Goal: Task Accomplishment & Management: Manage account settings

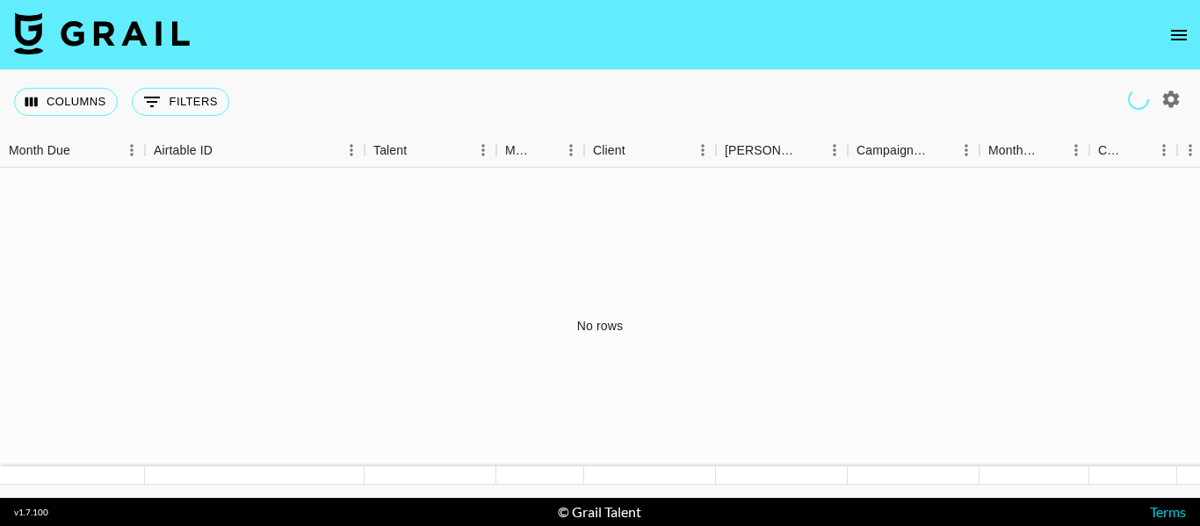
click at [1172, 98] on icon "button" at bounding box center [1170, 99] width 21 height 21
select select "[DATE]"
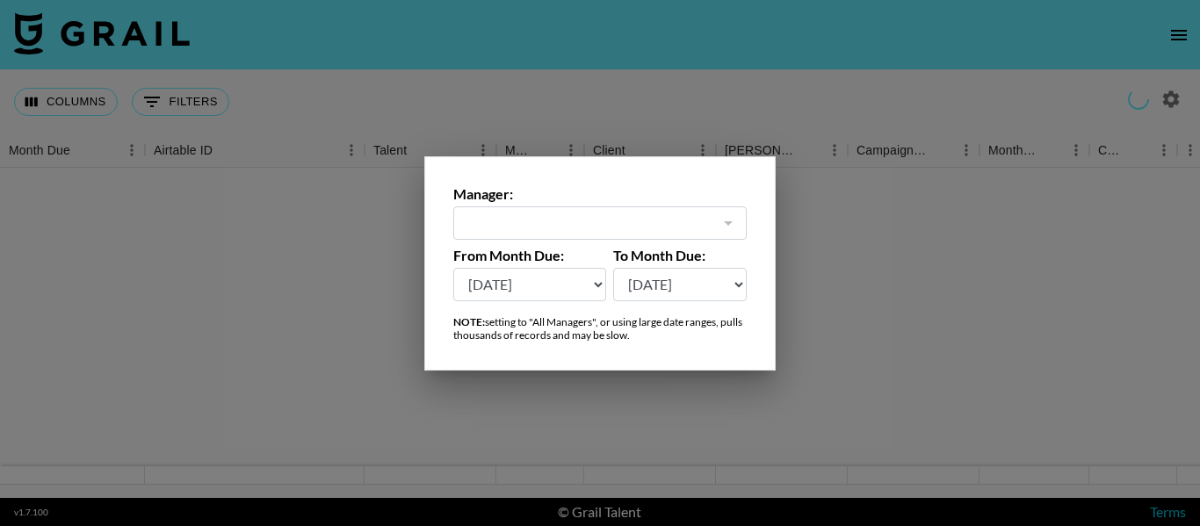
click at [947, 96] on div at bounding box center [600, 263] width 1200 height 526
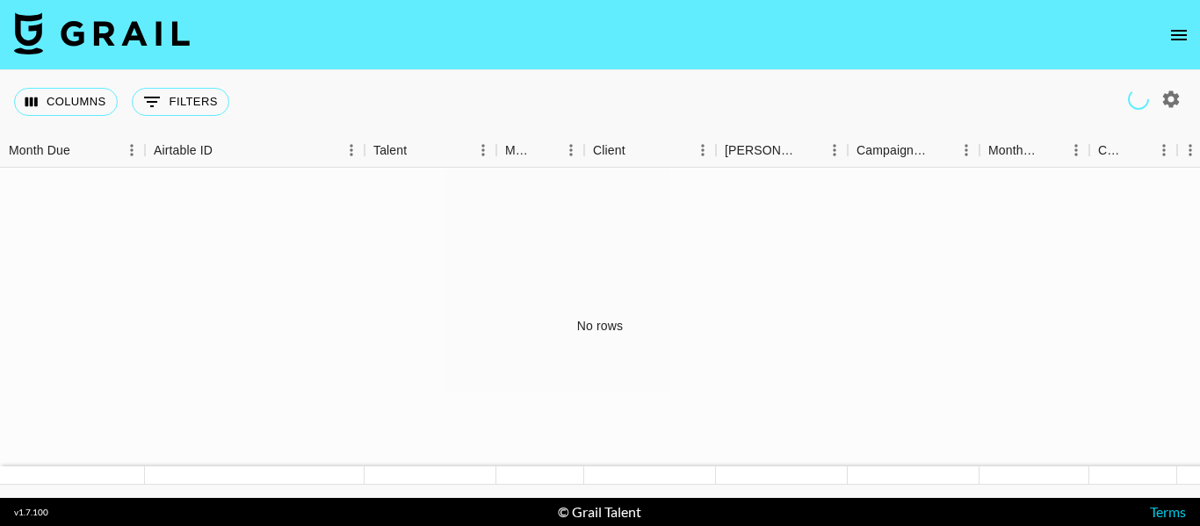
click at [1183, 32] on icon "open drawer" at bounding box center [1178, 35] width 21 height 21
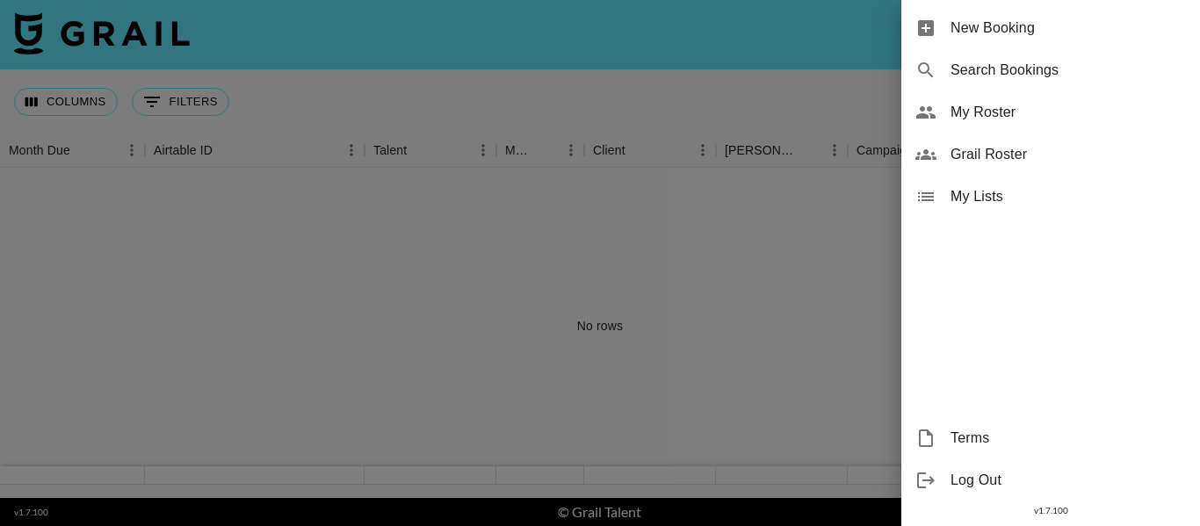
click at [1016, 99] on div "My Roster" at bounding box center [1050, 112] width 299 height 42
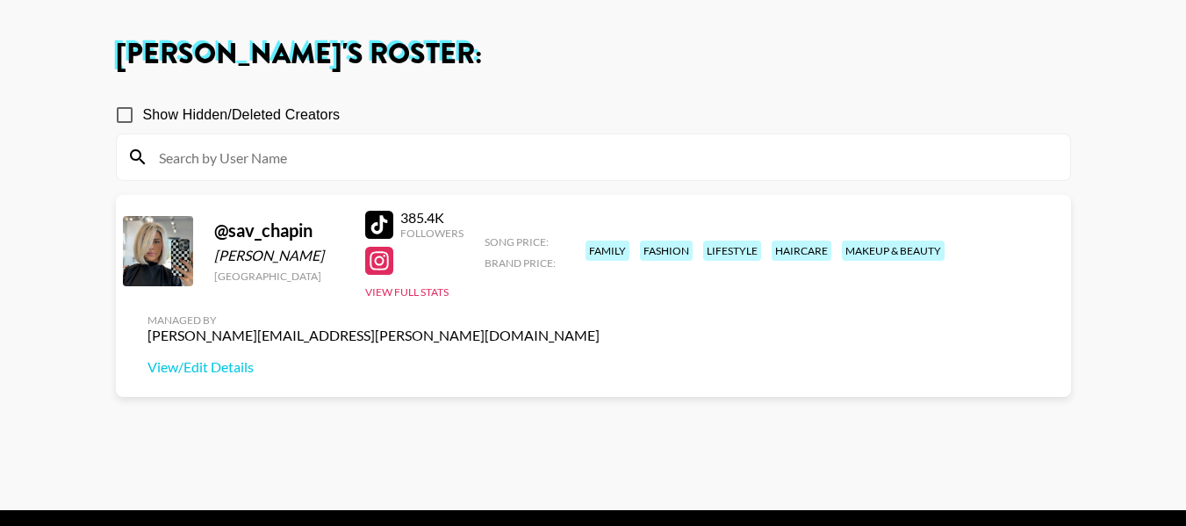
scroll to position [71, 0]
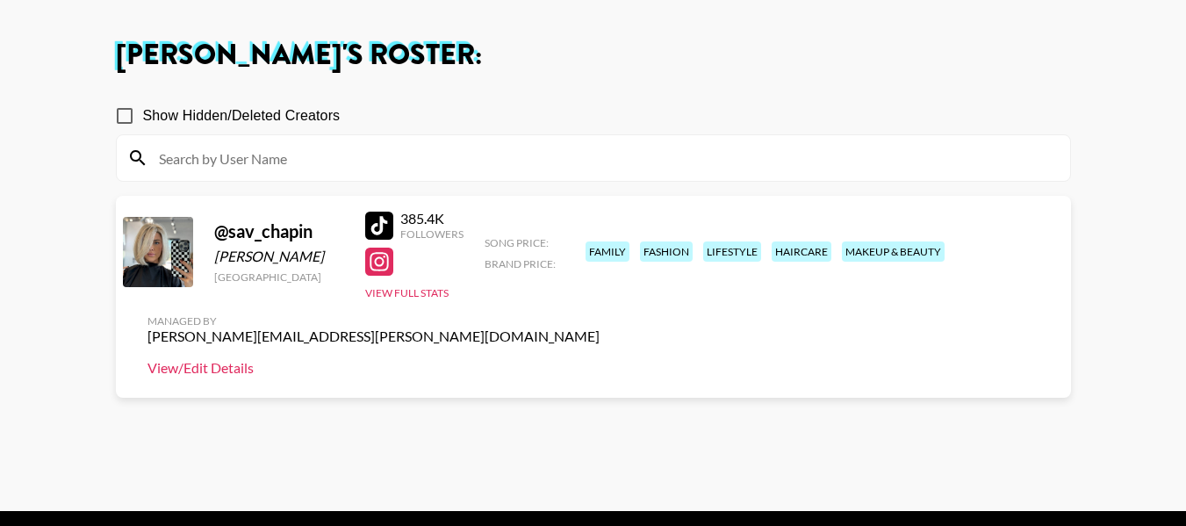
click at [600, 359] on link "View/Edit Details" at bounding box center [374, 368] width 452 height 18
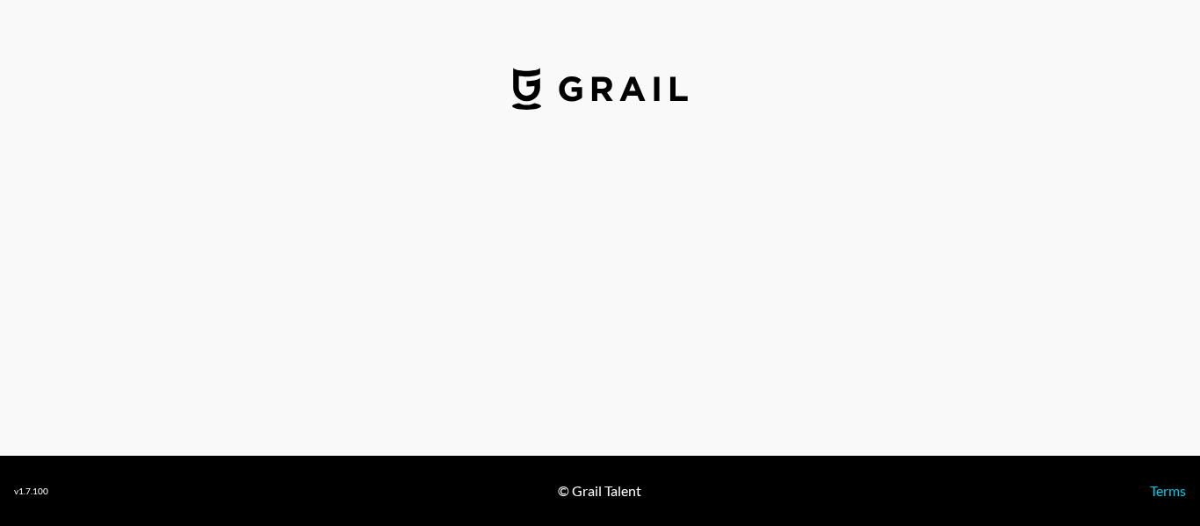
select select "USD"
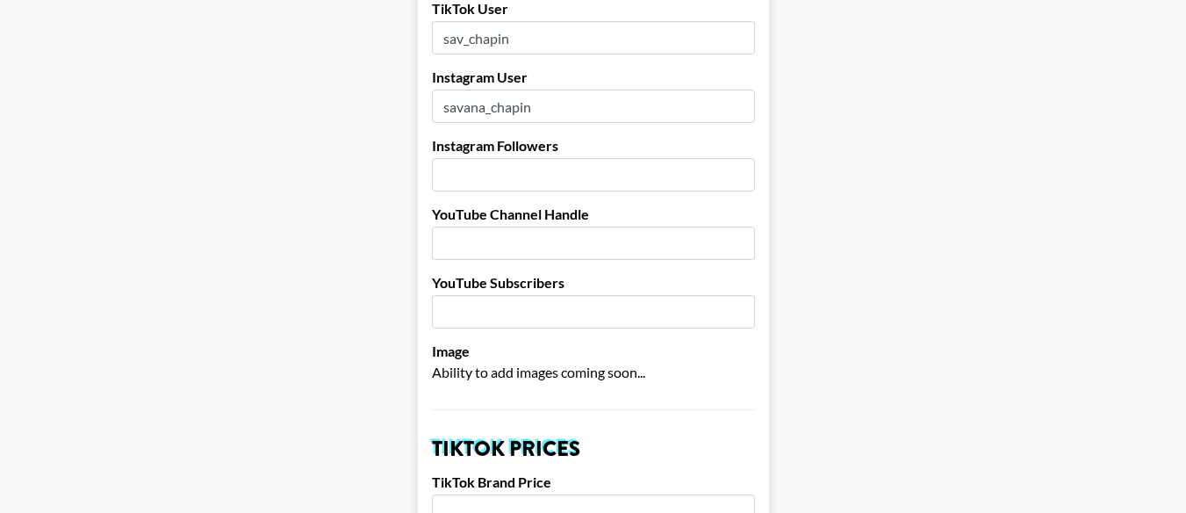
scroll to position [243, 0]
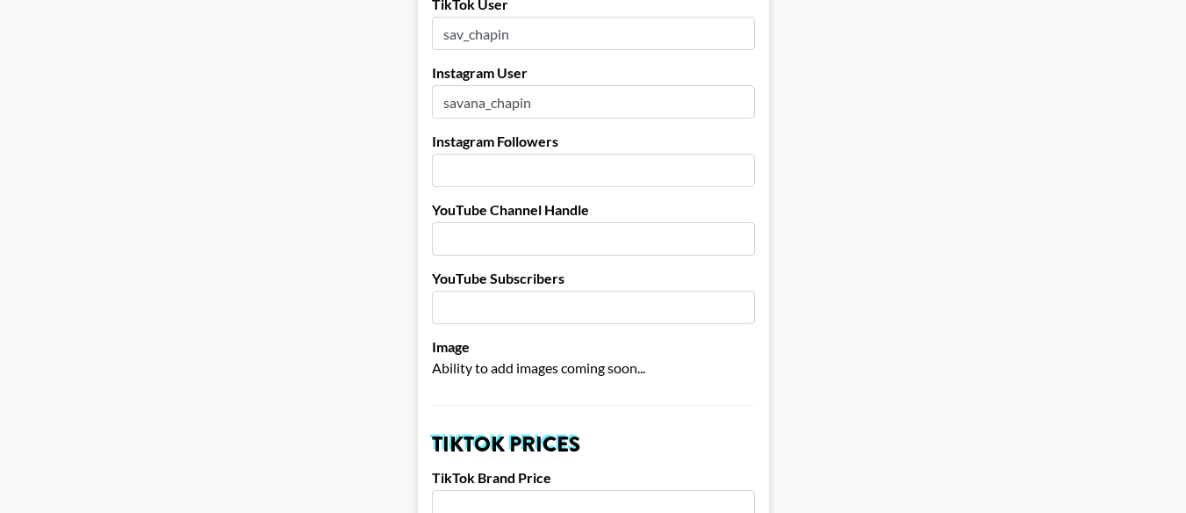
click at [595, 154] on input "number" at bounding box center [593, 170] width 323 height 33
type input "113000"
click at [617, 222] on input "text" at bounding box center [593, 238] width 323 height 33
click at [580, 291] on input "number" at bounding box center [593, 307] width 323 height 33
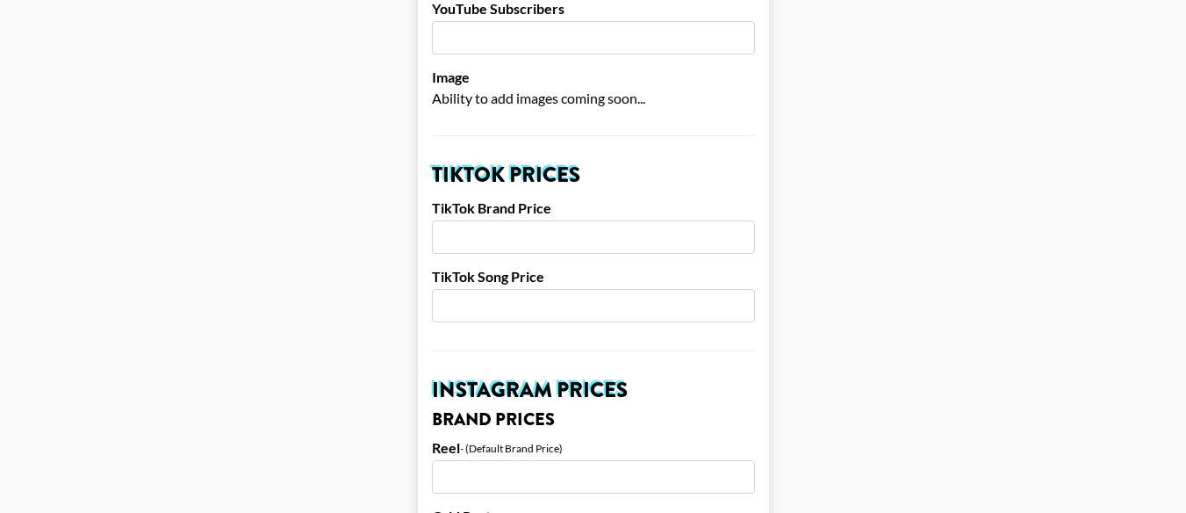
scroll to position [517, 0]
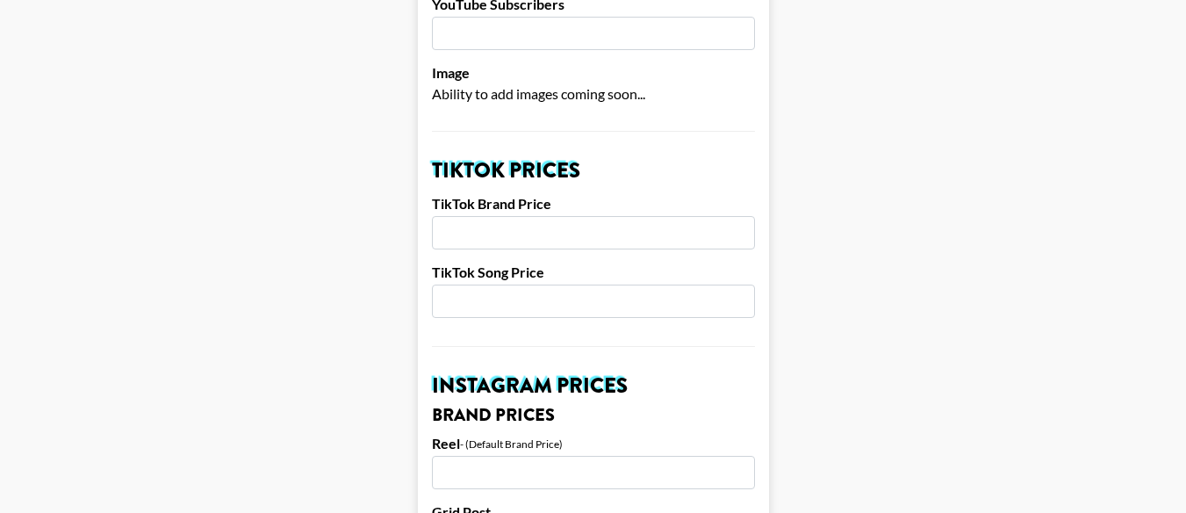
click at [575, 216] on input "number" at bounding box center [593, 232] width 323 height 33
type input "4000"
click at [566, 285] on input "number" at bounding box center [593, 301] width 323 height 33
type input "1000"
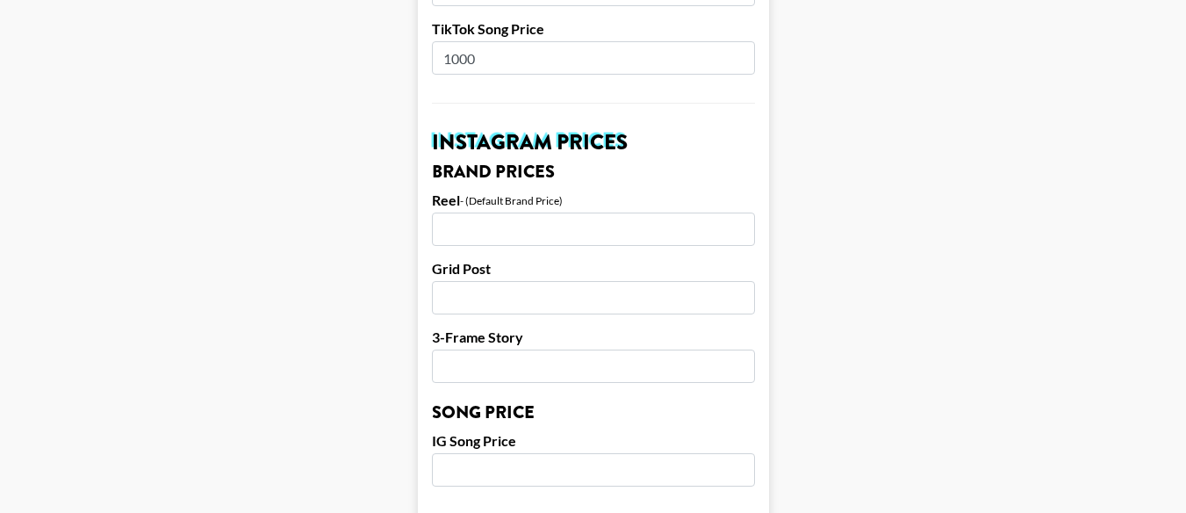
scroll to position [831, 0]
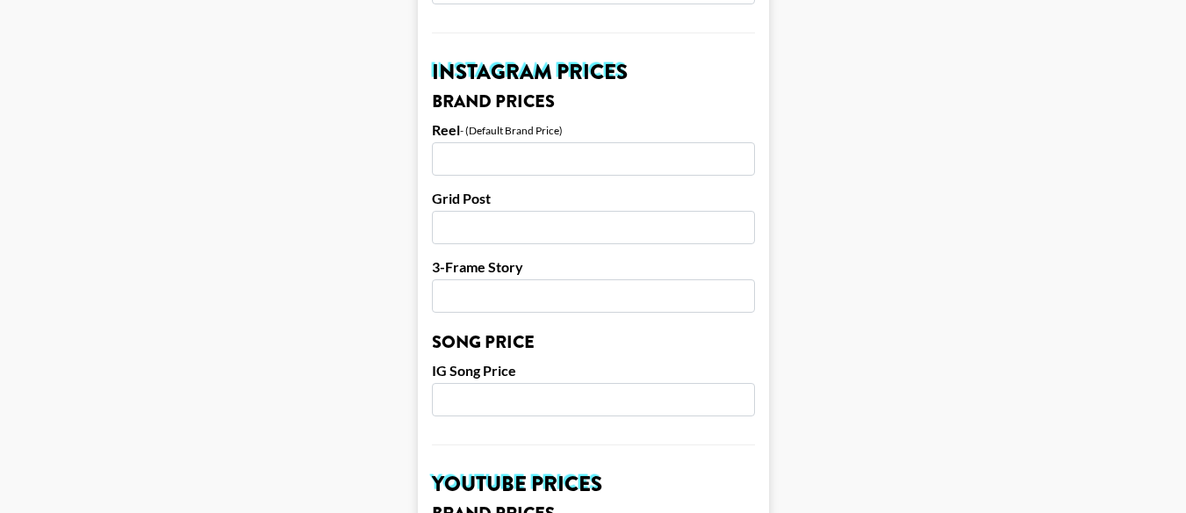
click at [494, 142] on input "number" at bounding box center [593, 158] width 323 height 33
type input "2000"
click at [521, 211] on input "number" at bounding box center [593, 227] width 323 height 33
type input "1750"
click at [541, 284] on input "number" at bounding box center [593, 295] width 323 height 33
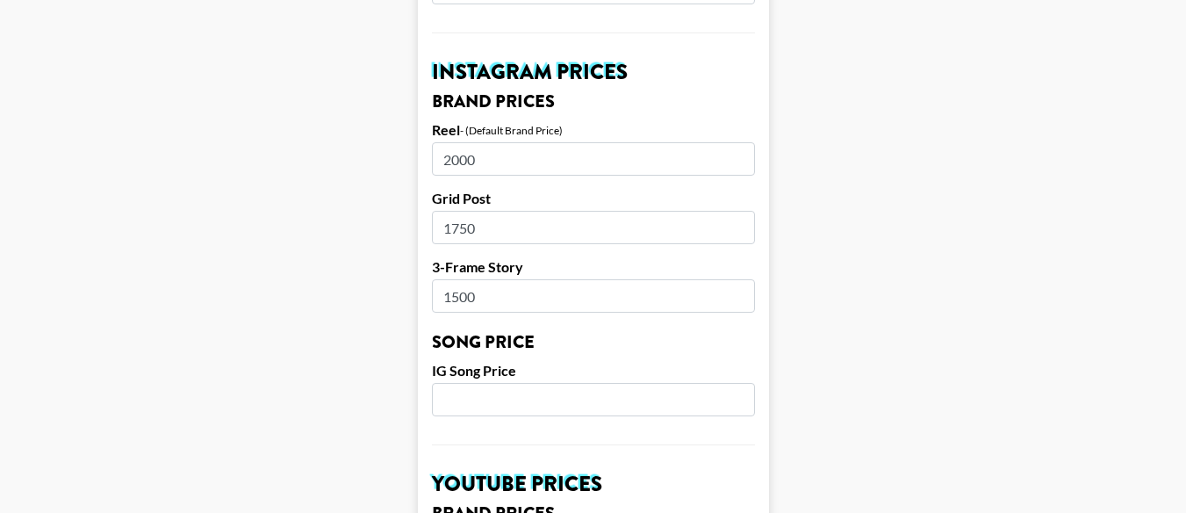
type input "1500"
click at [968, 270] on main "Airtable ID: recJN5daeOgS1pk9c Manager(s) [PERSON_NAME][EMAIL_ADDRESS][PERSON_N…" at bounding box center [593, 373] width 1158 height 2210
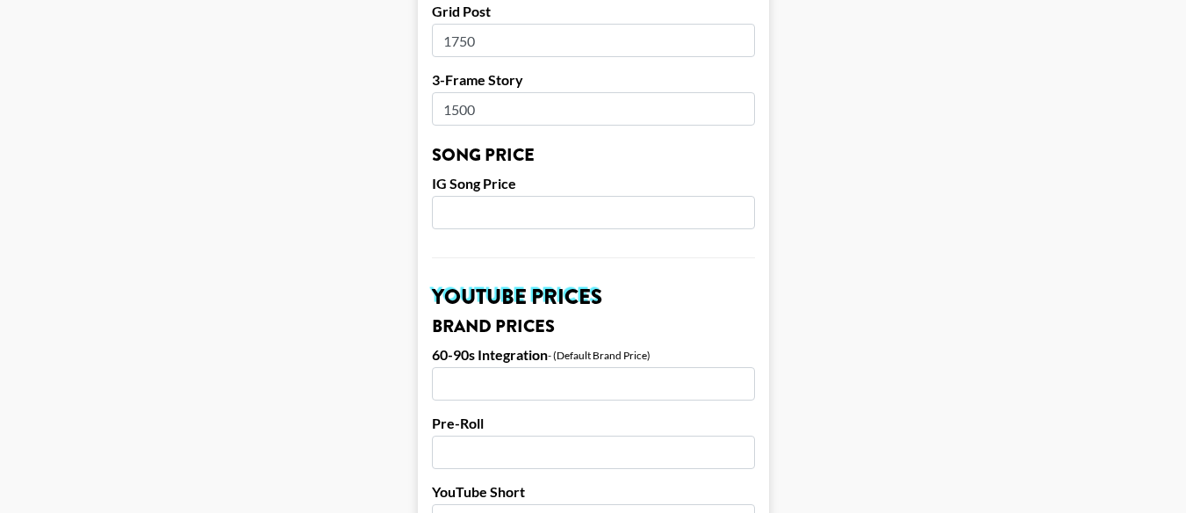
scroll to position [1030, 0]
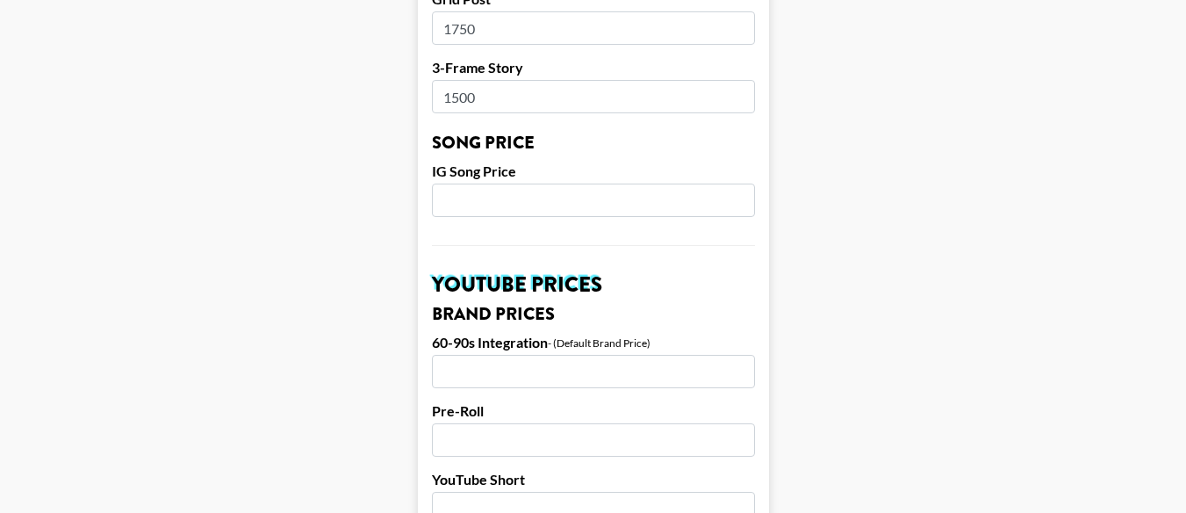
click at [635, 184] on input "number" at bounding box center [593, 200] width 323 height 33
type input "1000"
click at [1021, 212] on main "Airtable ID: recJN5daeOgS1pk9c Manager(s) [PERSON_NAME][EMAIL_ADDRESS][PERSON_N…" at bounding box center [593, 173] width 1158 height 2210
drag, startPoint x: 1184, startPoint y: 233, endPoint x: 1192, endPoint y: 259, distance: 27.5
click at [1186, 259] on html "Airtable ID: recJN5daeOgS1pk9c Manager(s) [PERSON_NAME][EMAIL_ADDRESS][PERSON_N…" at bounding box center [593, 173] width 1186 height 2407
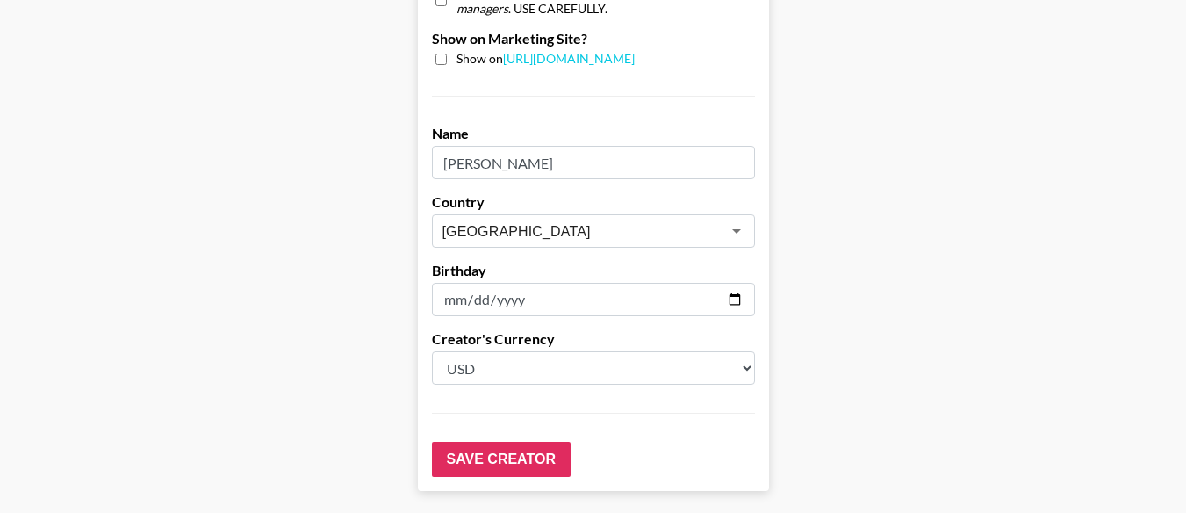
scroll to position [1822, 0]
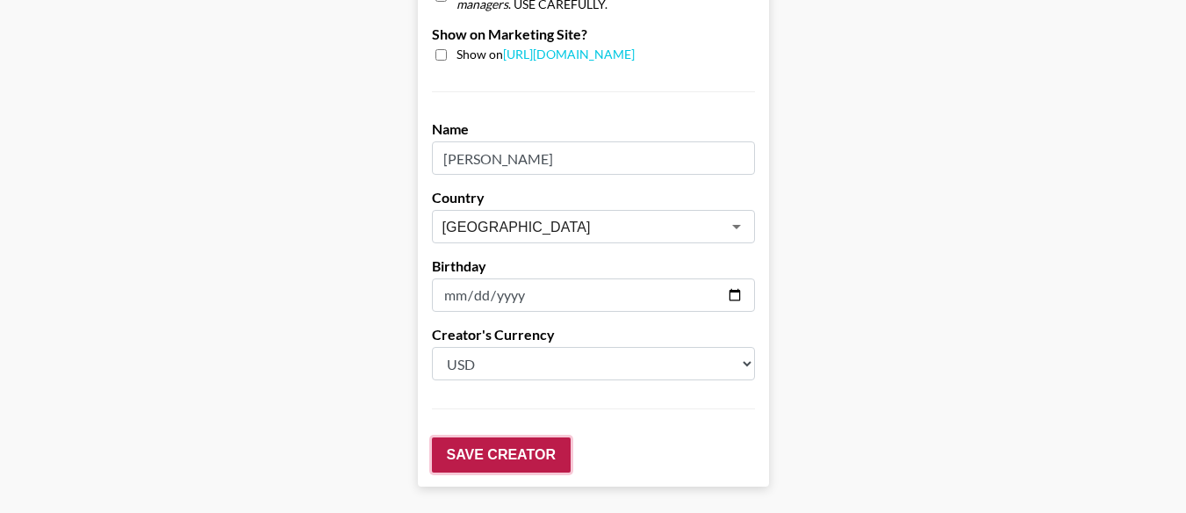
click at [559, 437] on input "Save Creator" at bounding box center [501, 454] width 139 height 35
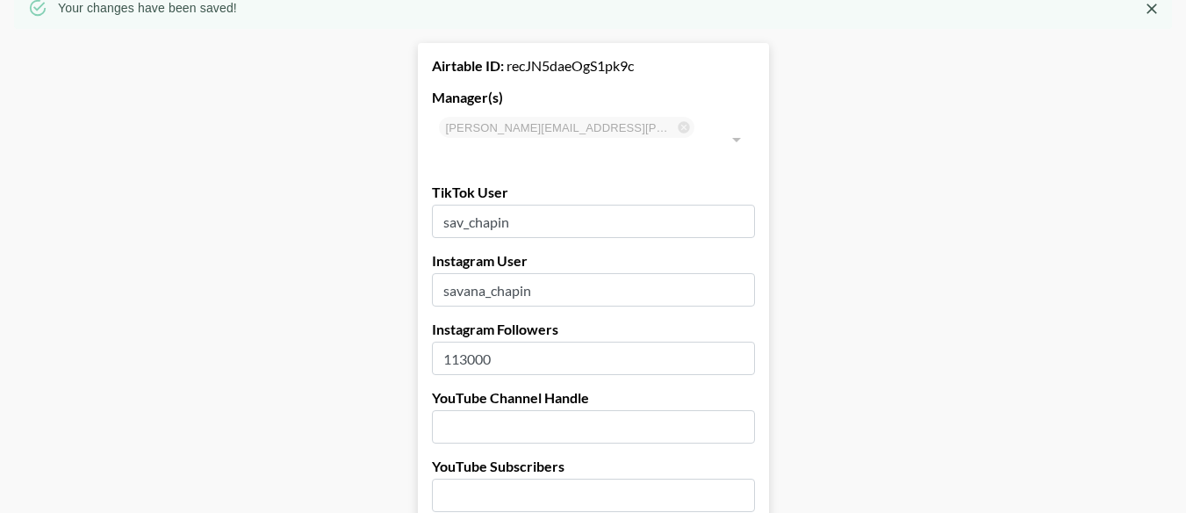
scroll to position [0, 0]
